Goal: Information Seeking & Learning: Understand process/instructions

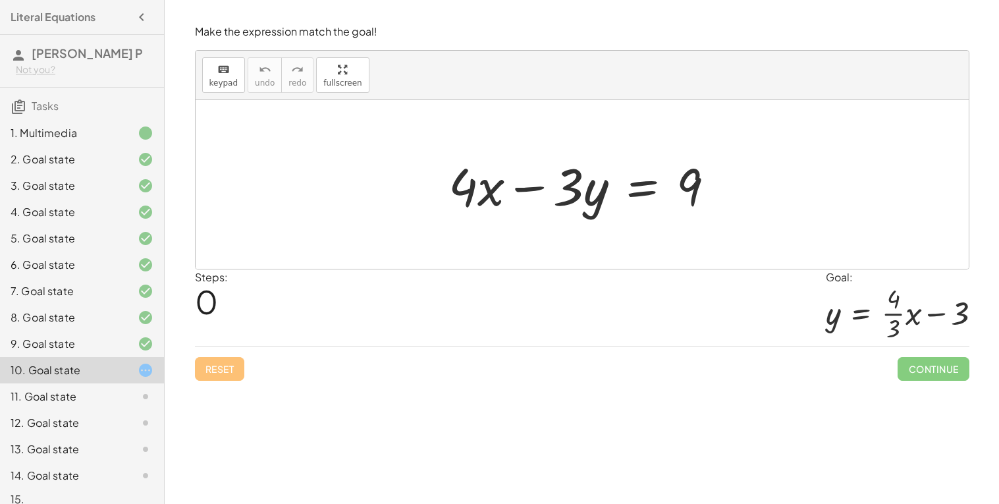
click at [80, 321] on div "8. Goal state" at bounding box center [64, 318] width 106 height 16
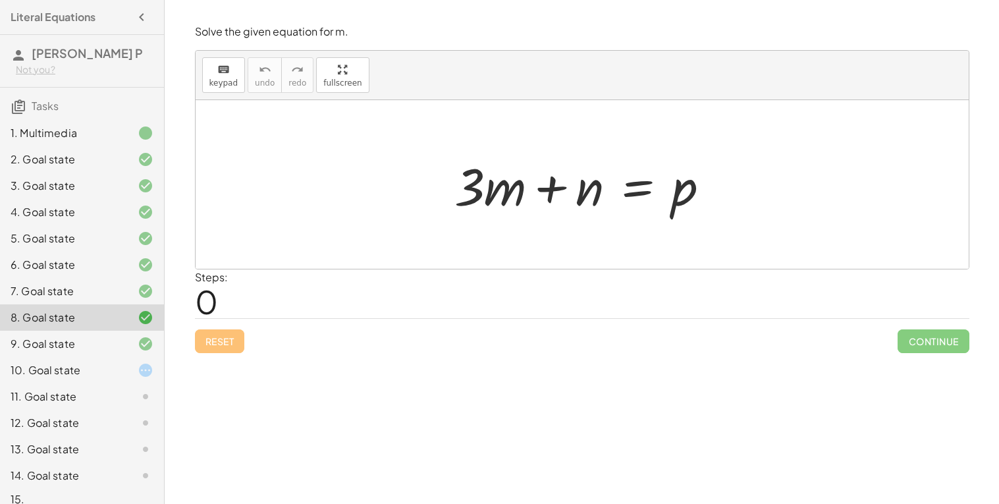
click at [130, 342] on div at bounding box center [135, 344] width 37 height 16
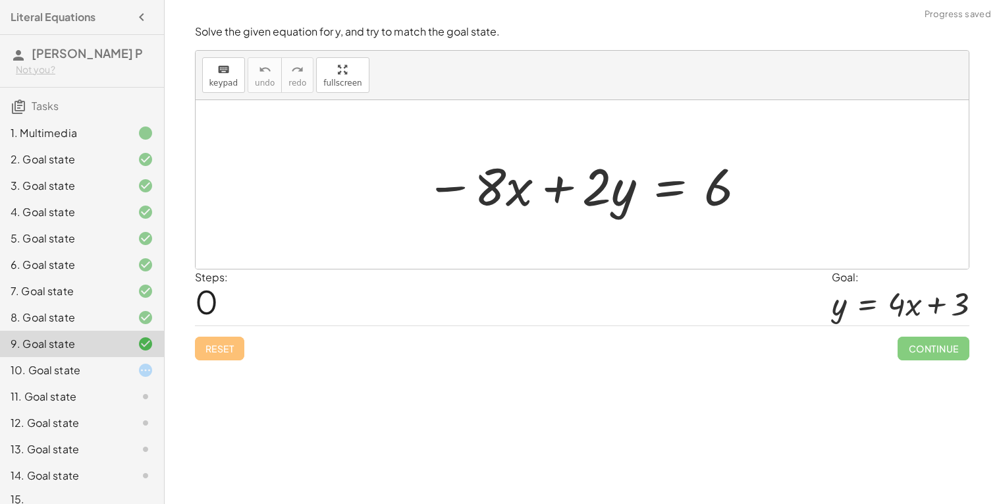
click at [136, 374] on div at bounding box center [135, 370] width 37 height 16
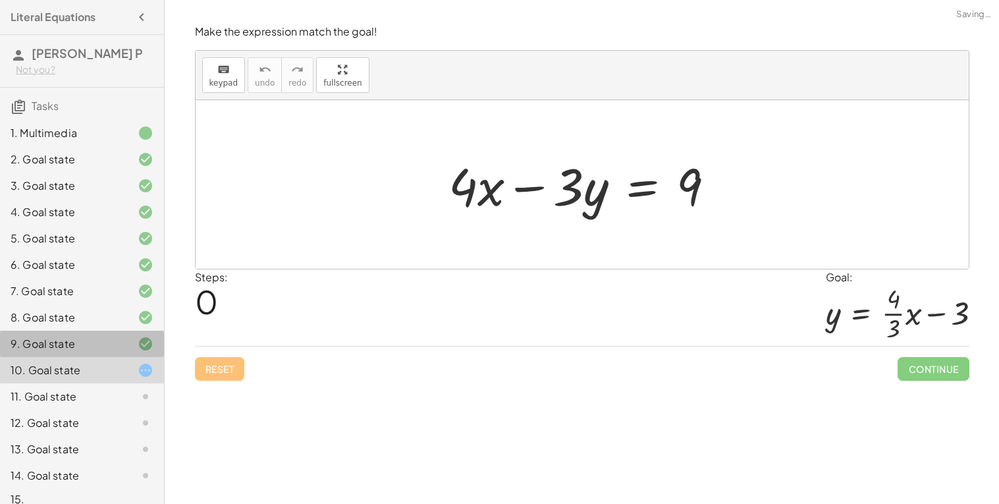
click at [132, 350] on div at bounding box center [135, 344] width 37 height 16
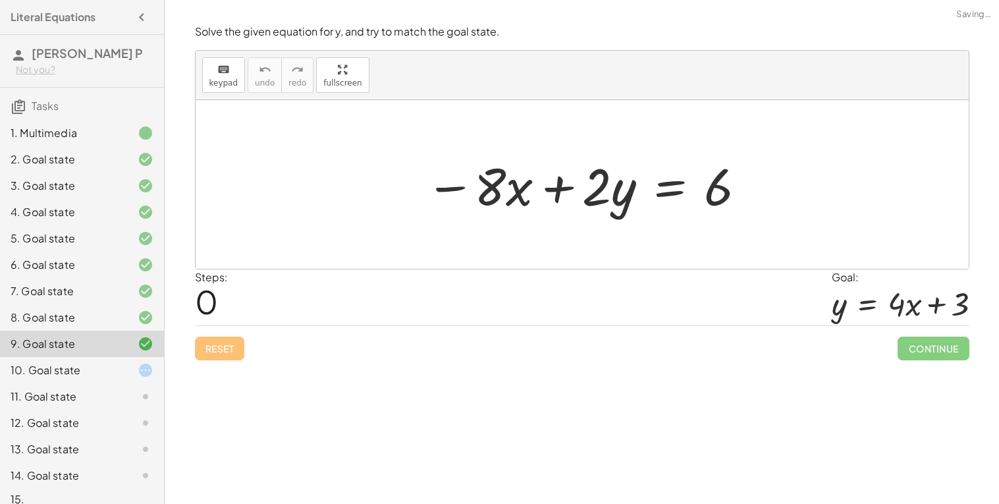
click at [128, 436] on div "11. Goal state" at bounding box center [82, 449] width 164 height 26
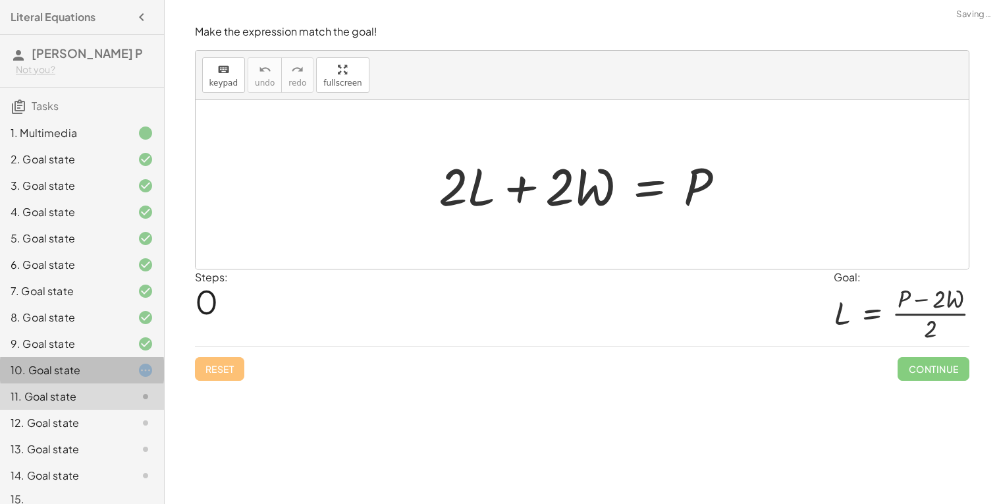
click at [127, 370] on div at bounding box center [135, 370] width 37 height 16
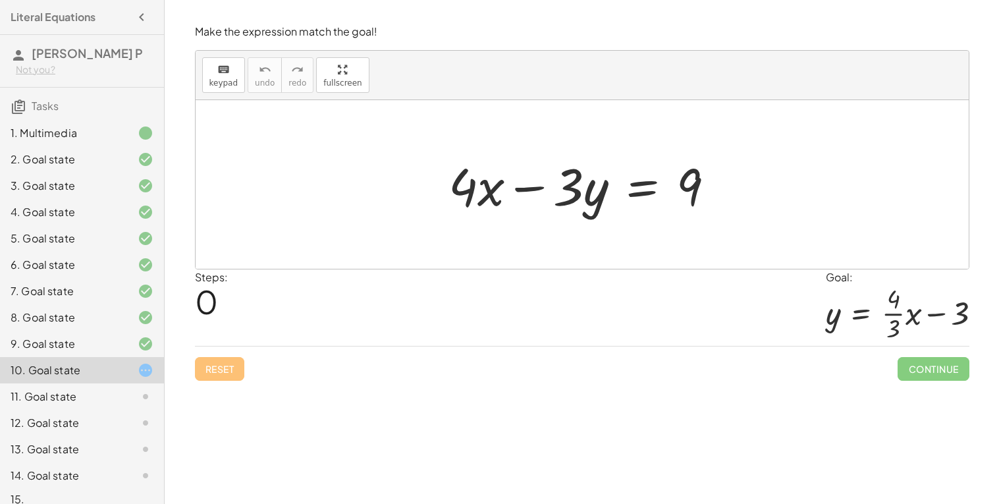
click at [132, 383] on div "9. Goal state" at bounding box center [82, 396] width 164 height 26
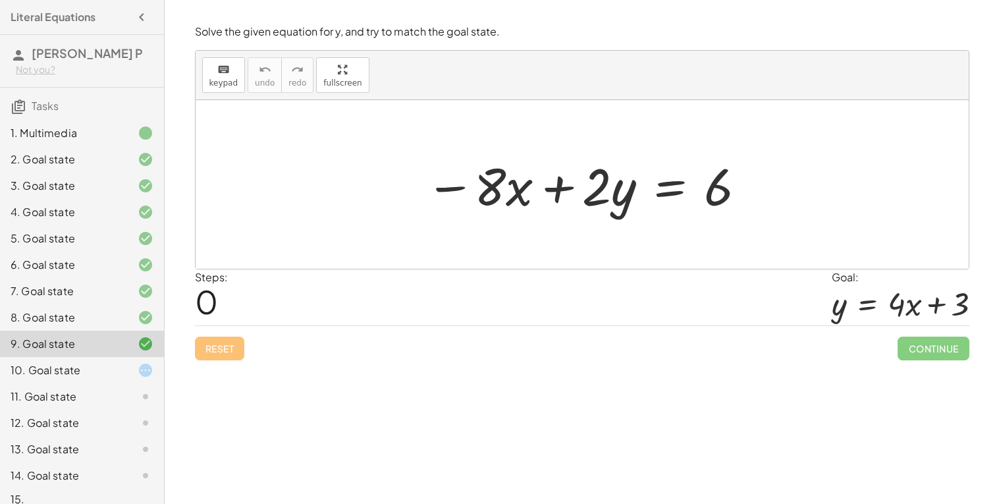
click at [676, 188] on div at bounding box center [587, 185] width 336 height 68
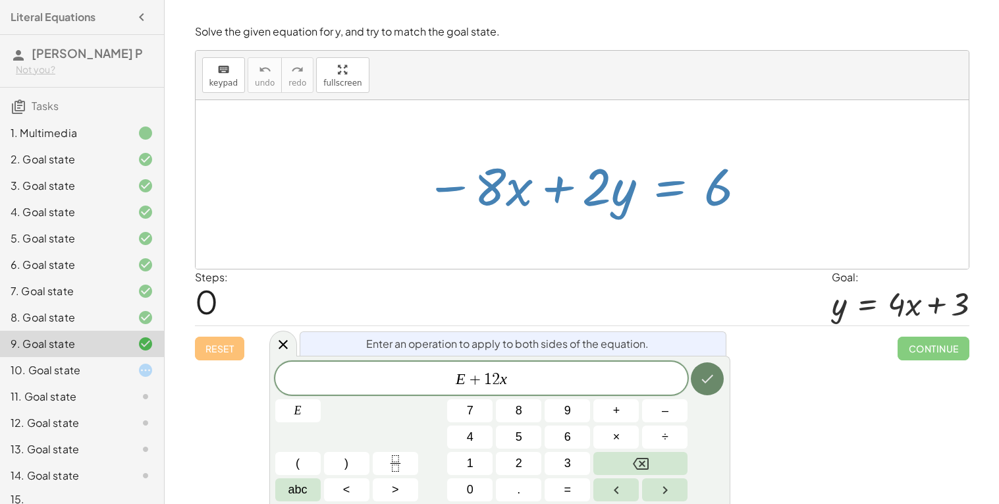
click at [713, 383] on icon "Done" at bounding box center [707, 379] width 16 height 16
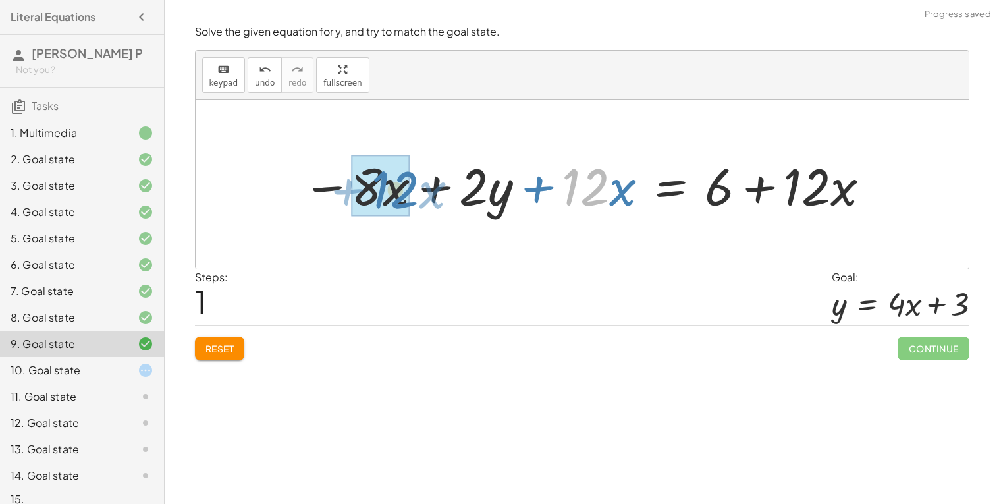
drag, startPoint x: 587, startPoint y: 190, endPoint x: 398, endPoint y: 192, distance: 189.0
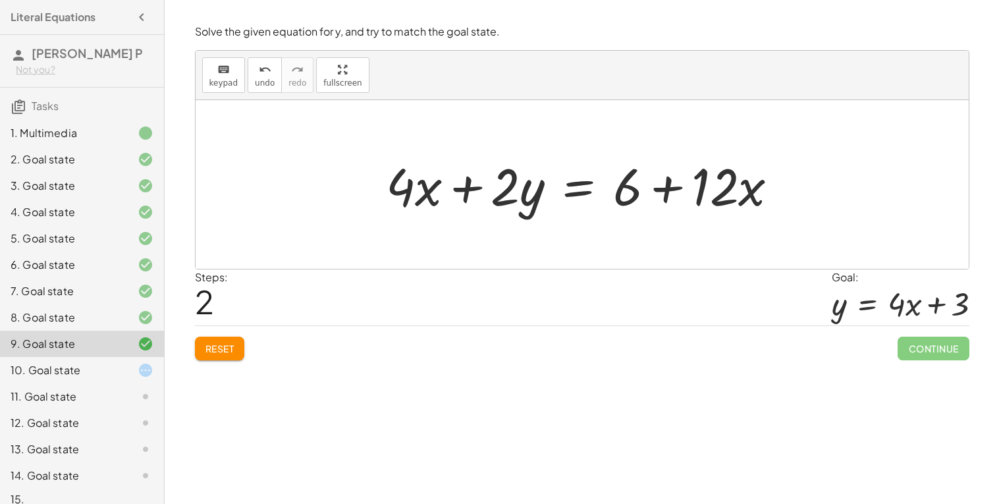
click at [580, 194] on div at bounding box center [587, 185] width 416 height 68
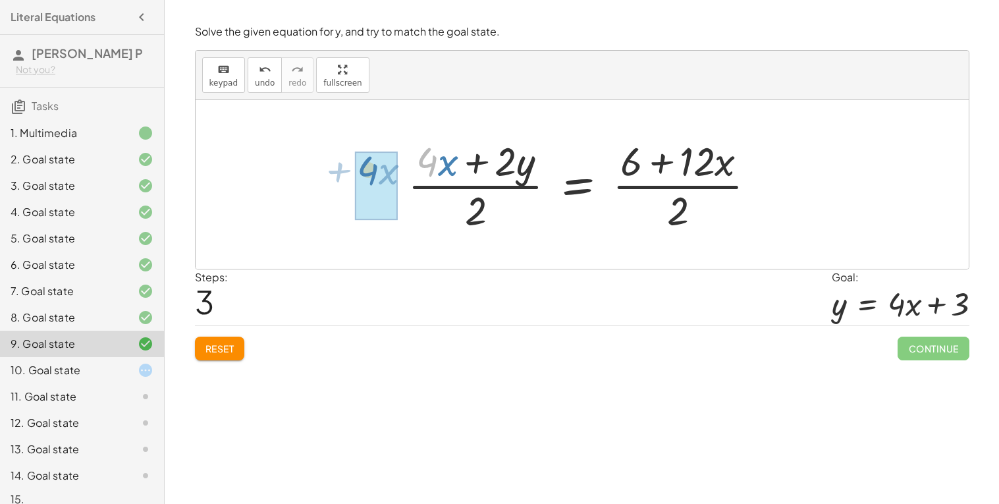
drag, startPoint x: 434, startPoint y: 162, endPoint x: 371, endPoint y: 173, distance: 63.5
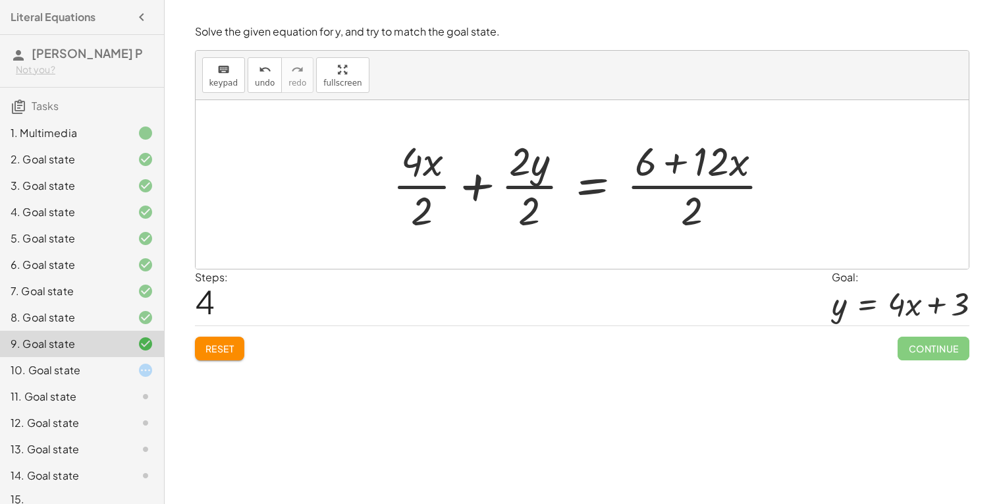
click at [687, 186] on div at bounding box center [587, 184] width 402 height 101
drag, startPoint x: 712, startPoint y: 163, endPoint x: 776, endPoint y: 175, distance: 65.0
click at [776, 175] on div at bounding box center [587, 184] width 402 height 101
drag, startPoint x: 728, startPoint y: 167, endPoint x: 701, endPoint y: 167, distance: 27.0
click at [701, 167] on div at bounding box center [587, 184] width 402 height 101
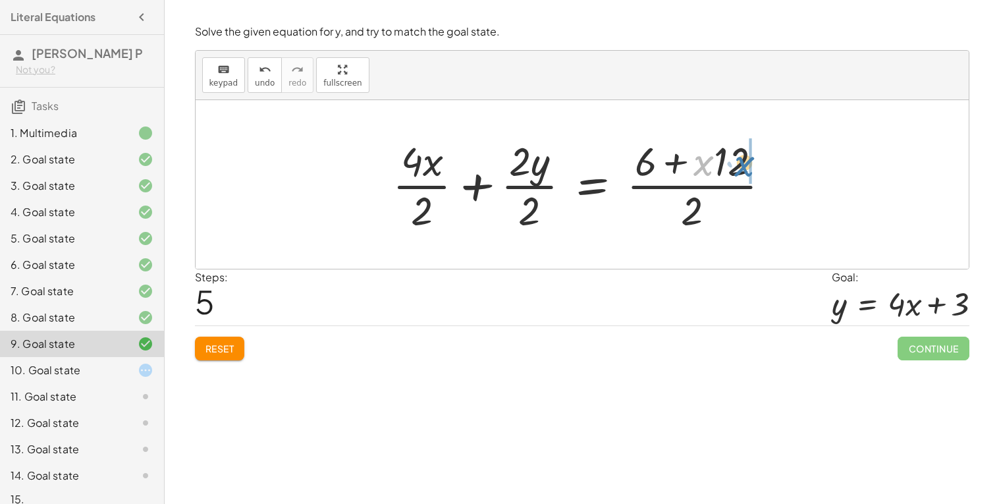
drag, startPoint x: 703, startPoint y: 164, endPoint x: 748, endPoint y: 164, distance: 44.8
click at [748, 164] on div at bounding box center [587, 184] width 402 height 101
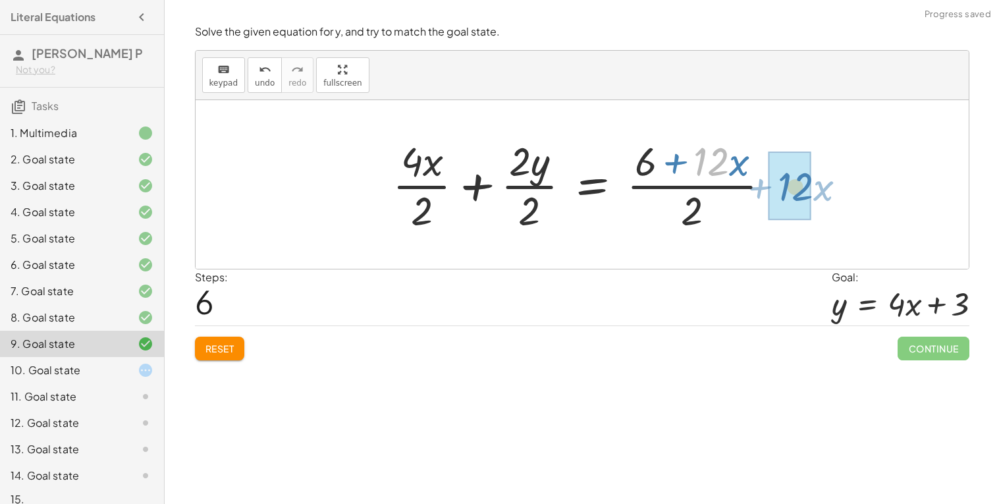
drag, startPoint x: 717, startPoint y: 165, endPoint x: 802, endPoint y: 190, distance: 88.6
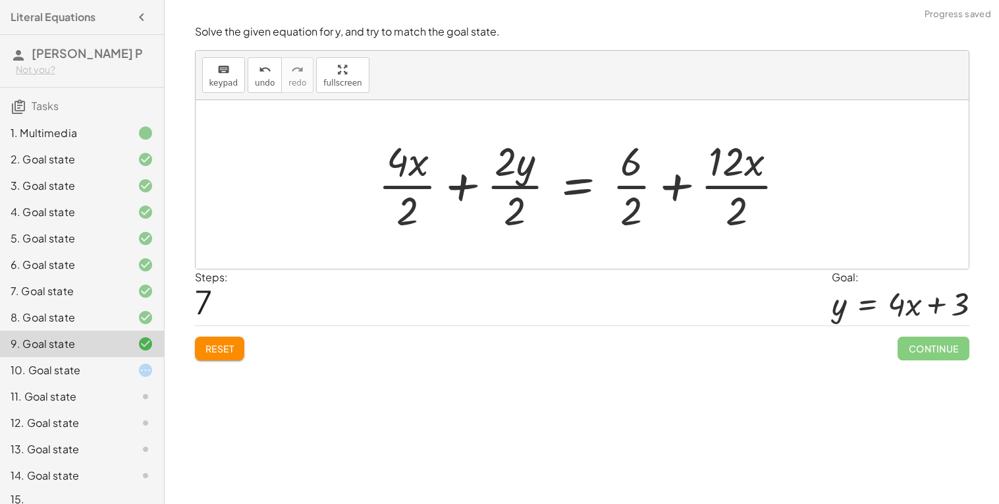
click at [632, 186] on div at bounding box center [586, 184] width 431 height 101
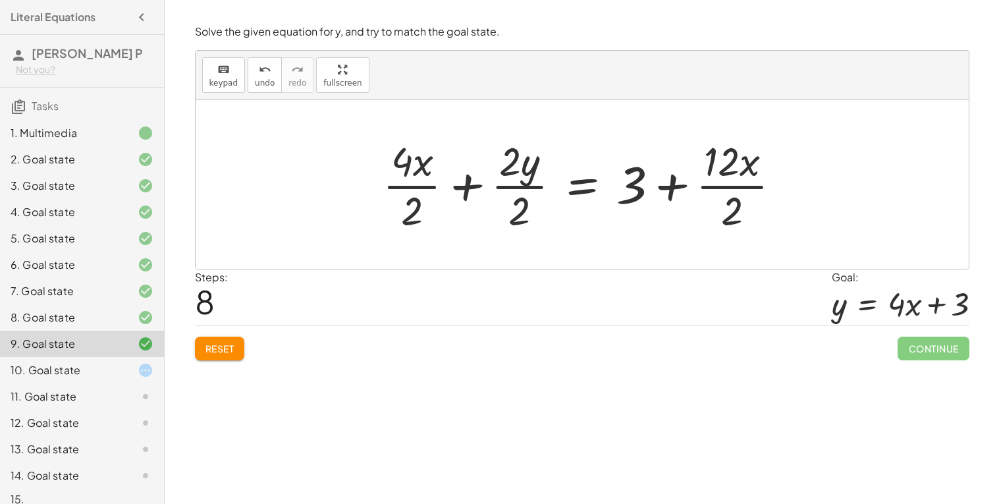
click at [532, 187] on div at bounding box center [587, 184] width 422 height 101
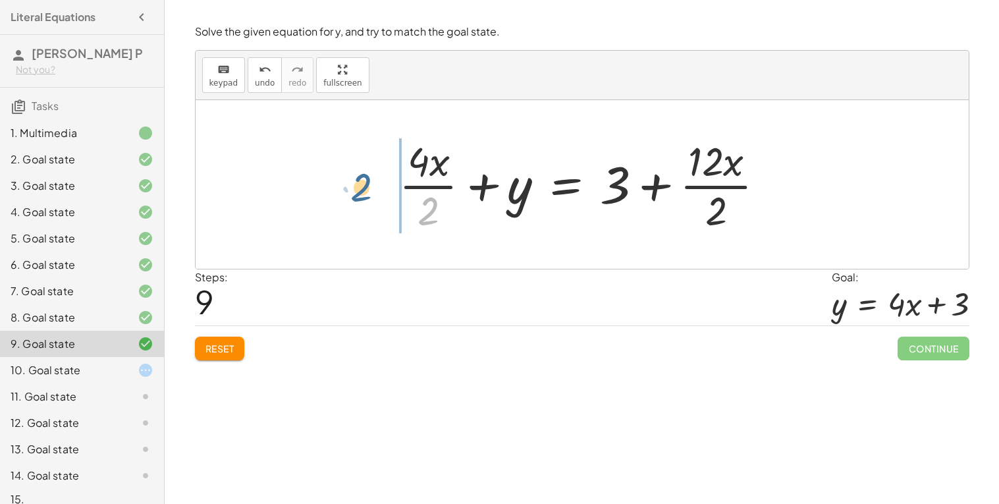
drag, startPoint x: 433, startPoint y: 200, endPoint x: 361, endPoint y: 175, distance: 76.2
click at [361, 175] on div "− · 8 · x + · 2 · y = 6 − · 8 · x + · 2 · y + · 12 · x = + 6 + · 12 · x + · 4 ·…" at bounding box center [582, 184] width 773 height 169
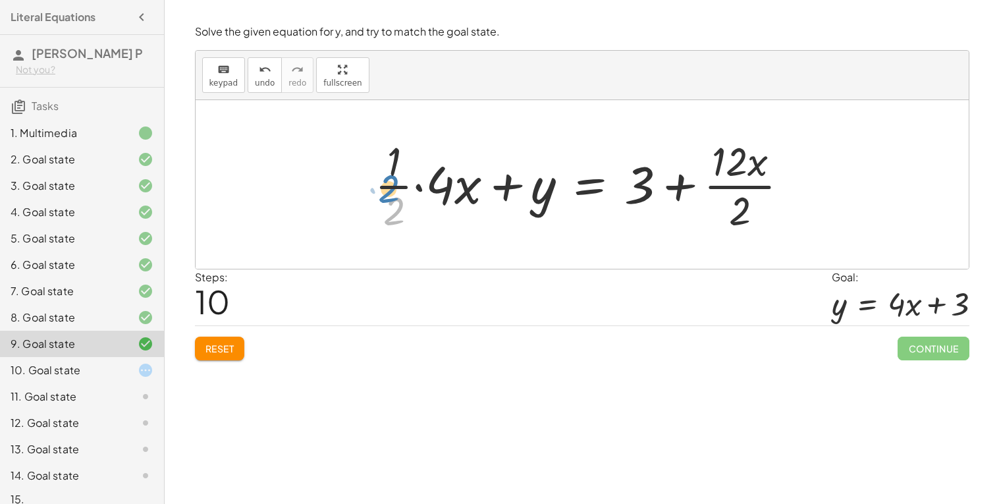
drag, startPoint x: 398, startPoint y: 202, endPoint x: 393, endPoint y: 179, distance: 23.0
click at [393, 179] on div at bounding box center [587, 184] width 438 height 101
drag, startPoint x: 396, startPoint y: 187, endPoint x: 437, endPoint y: 185, distance: 40.2
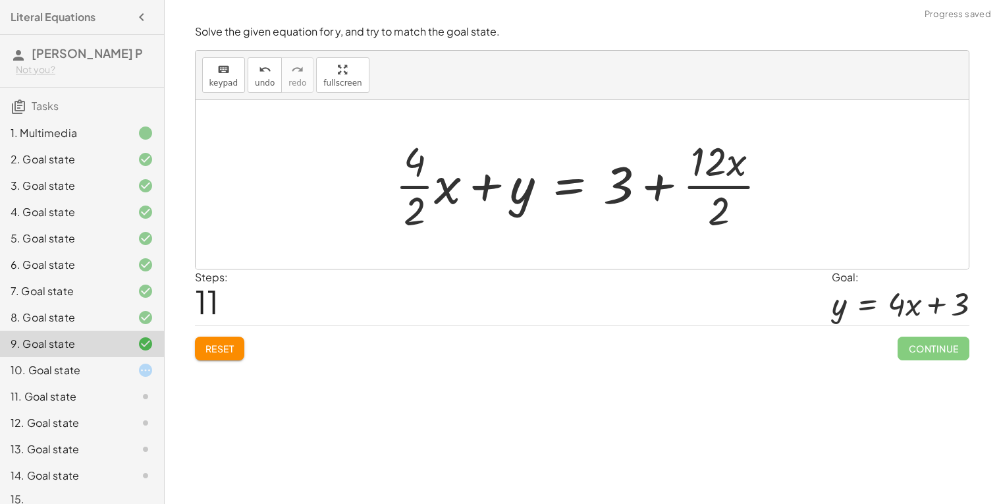
click at [420, 187] on div at bounding box center [587, 184] width 396 height 101
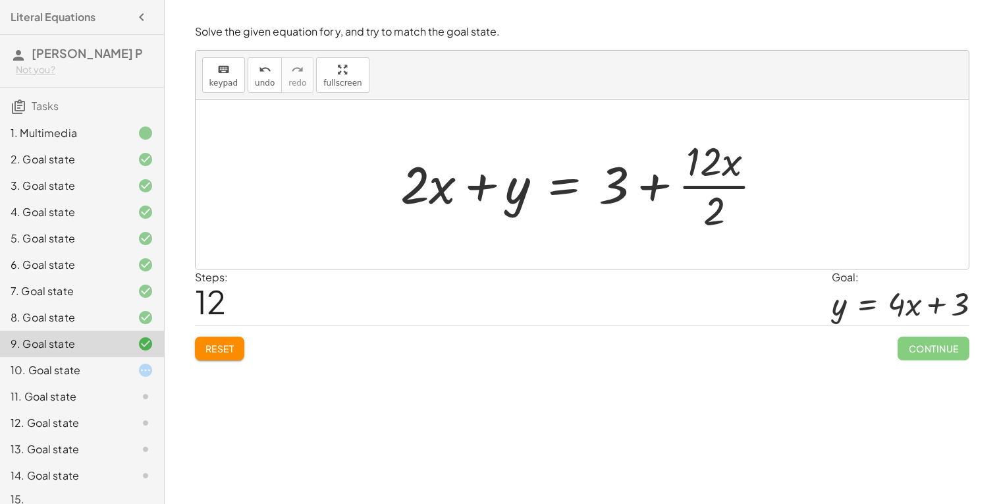
click at [704, 187] on div at bounding box center [587, 184] width 387 height 101
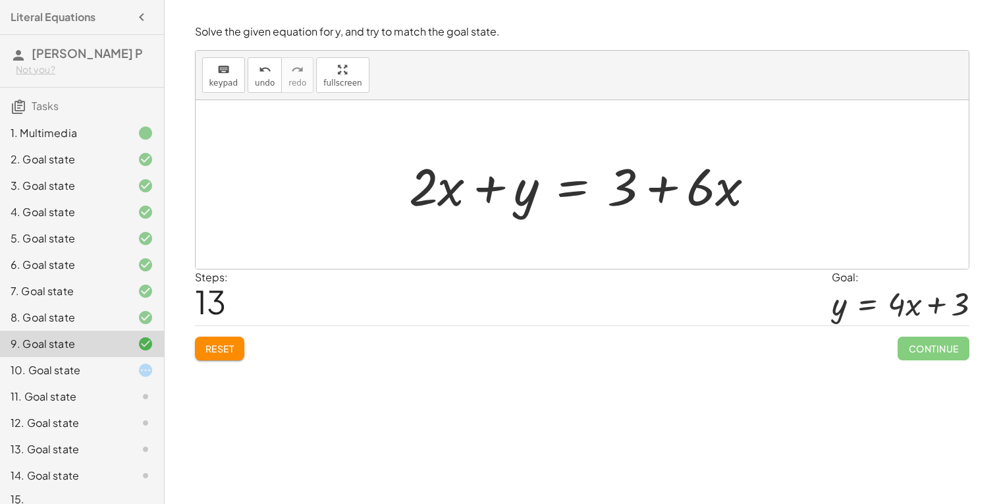
click at [569, 192] on div at bounding box center [587, 185] width 370 height 68
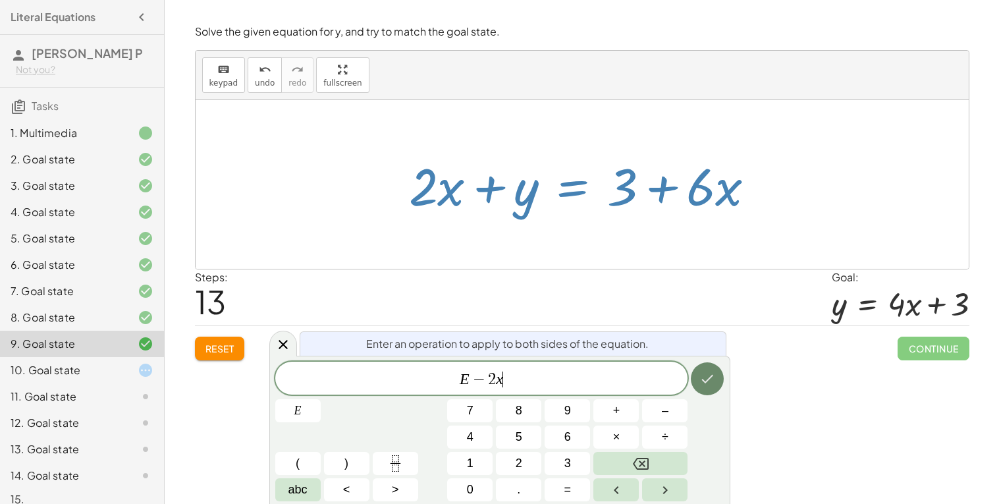
click at [710, 382] on icon "Done" at bounding box center [707, 379] width 16 height 16
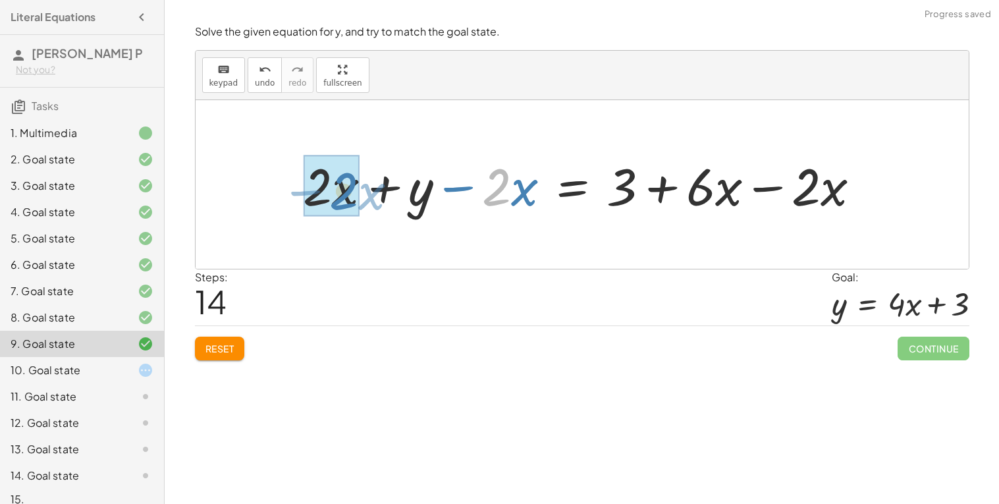
drag, startPoint x: 494, startPoint y: 192, endPoint x: 341, endPoint y: 196, distance: 152.9
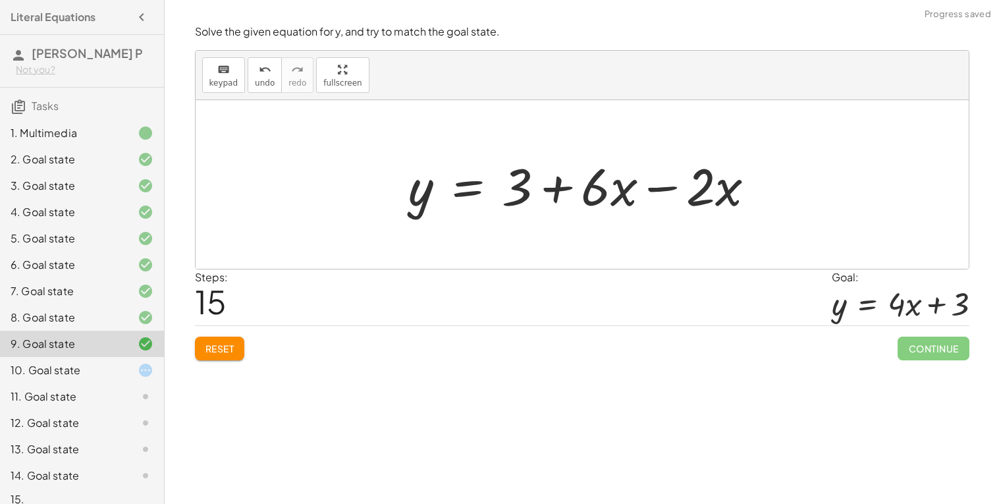
click at [667, 190] on div at bounding box center [587, 185] width 370 height 68
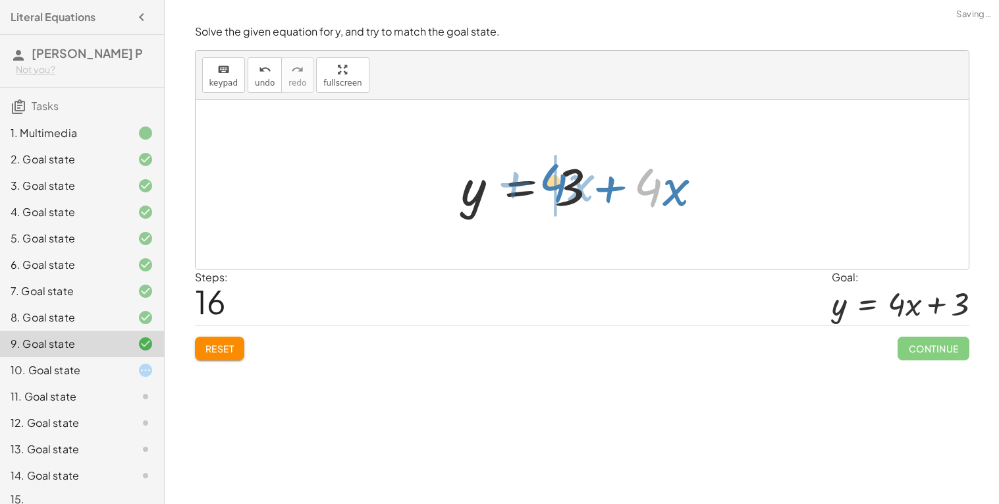
drag, startPoint x: 658, startPoint y: 190, endPoint x: 562, endPoint y: 187, distance: 96.2
click at [562, 187] on div at bounding box center [587, 185] width 265 height 68
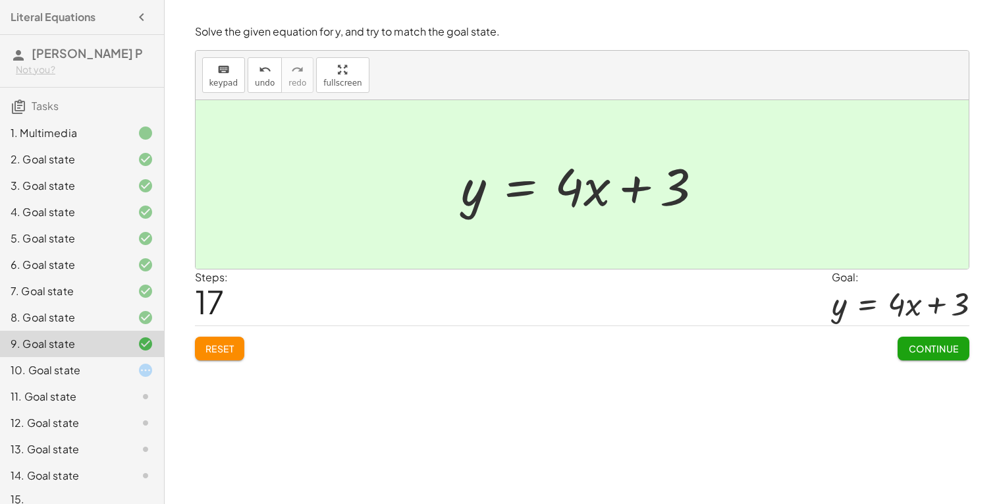
click at [941, 355] on button "Continue" at bounding box center [933, 349] width 71 height 24
